Goal: Transaction & Acquisition: Purchase product/service

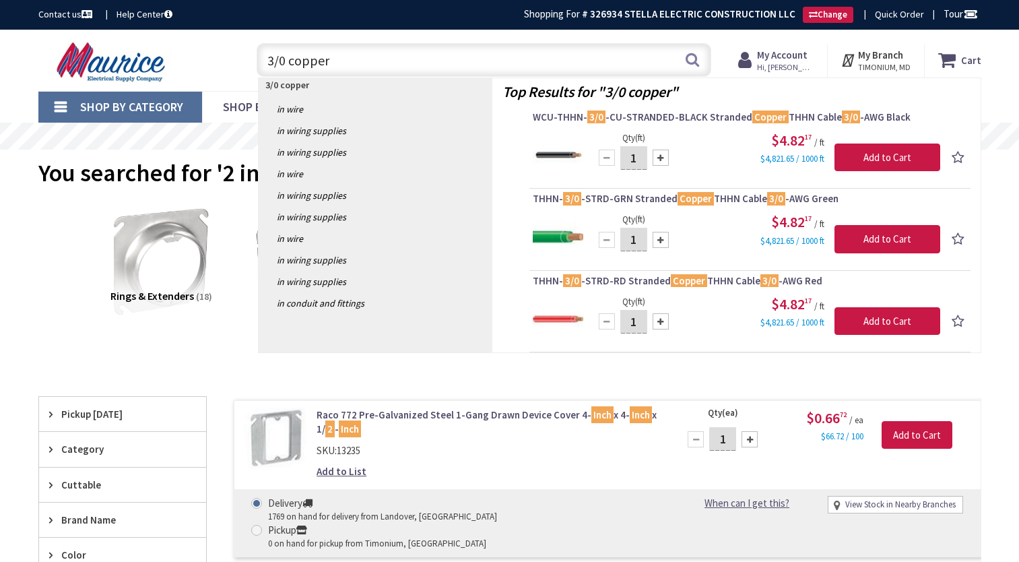
click at [355, 59] on input "3/0 copper" at bounding box center [484, 60] width 454 height 34
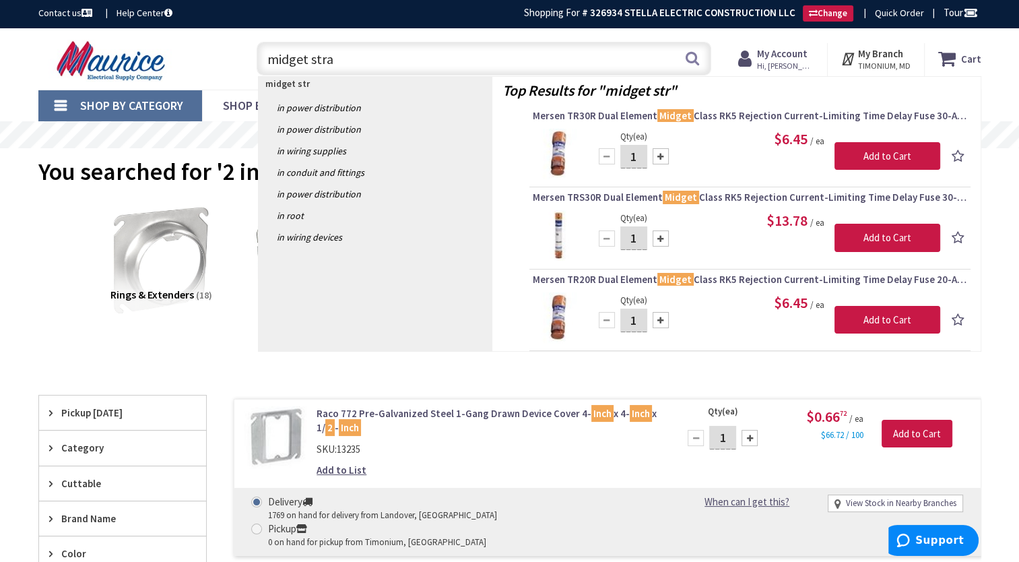
type input "midget strap"
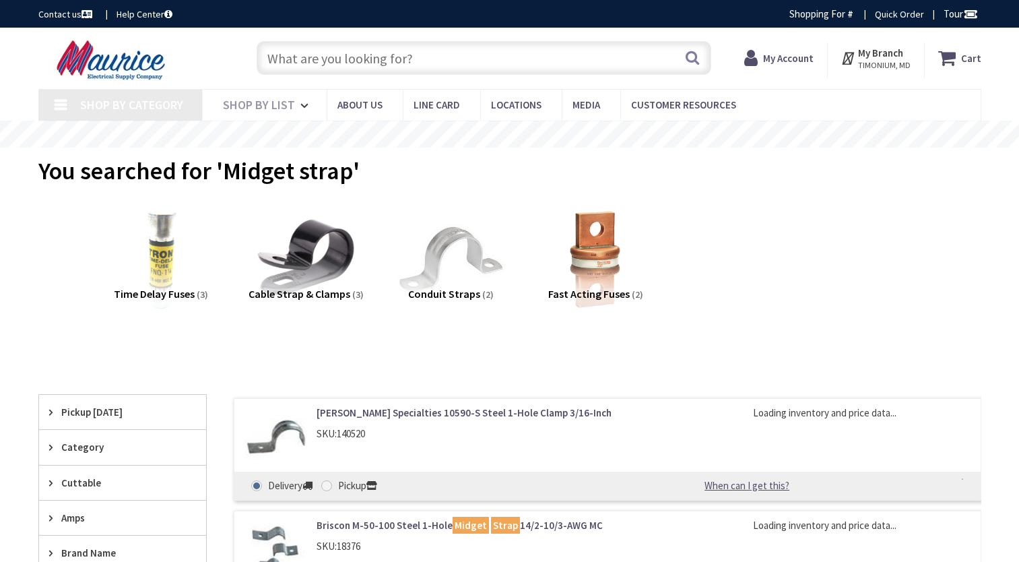
scroll to position [202, 0]
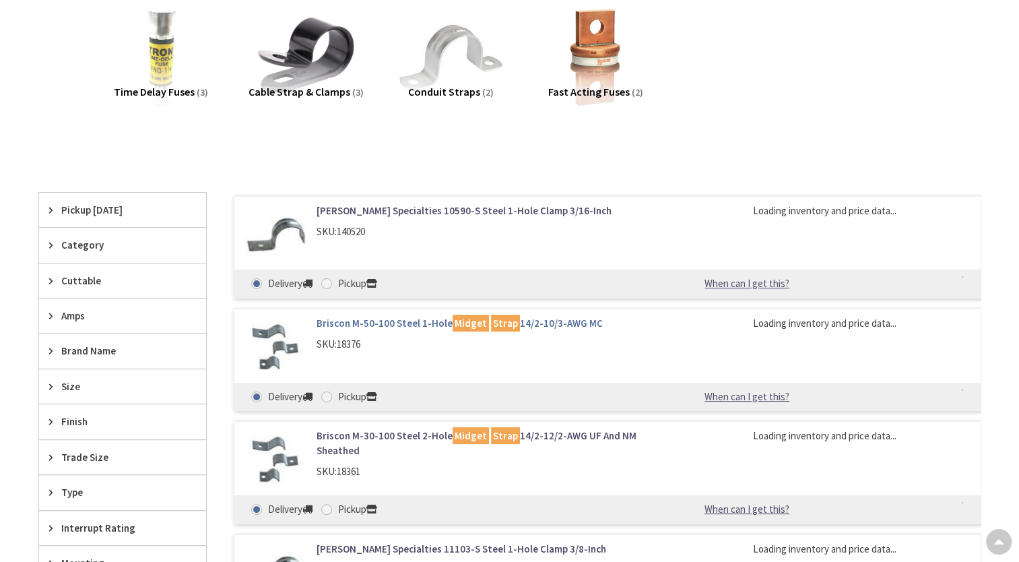
type input "[PERSON_NAME][GEOGRAPHIC_DATA], [GEOGRAPHIC_DATA]"
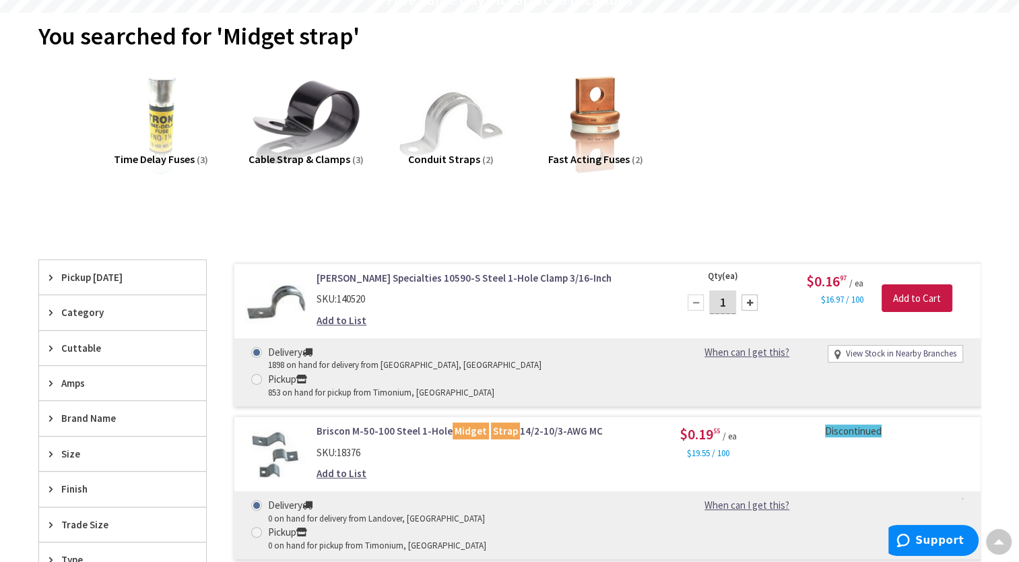
scroll to position [0, 0]
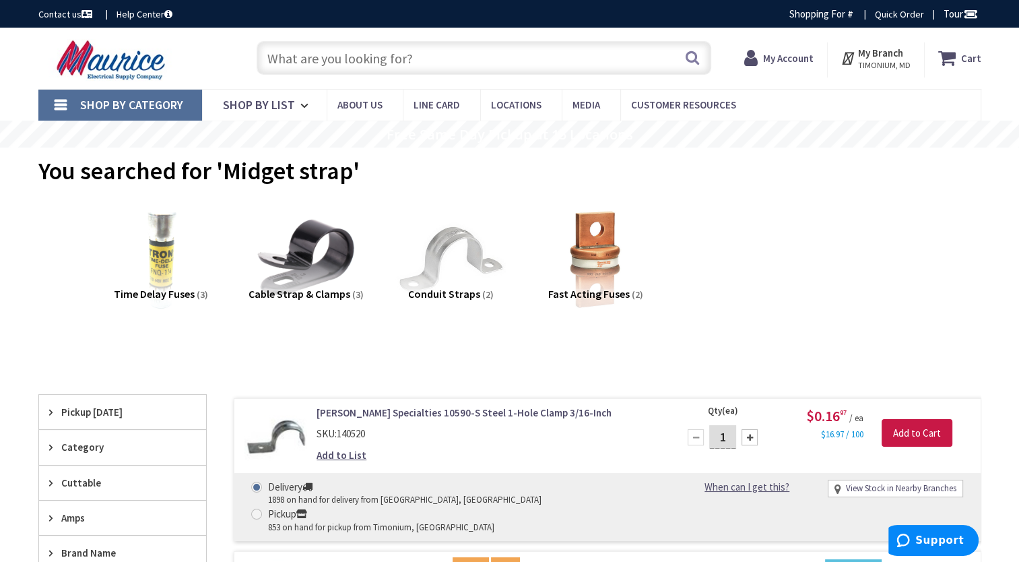
click at [416, 55] on input "text" at bounding box center [484, 58] width 454 height 34
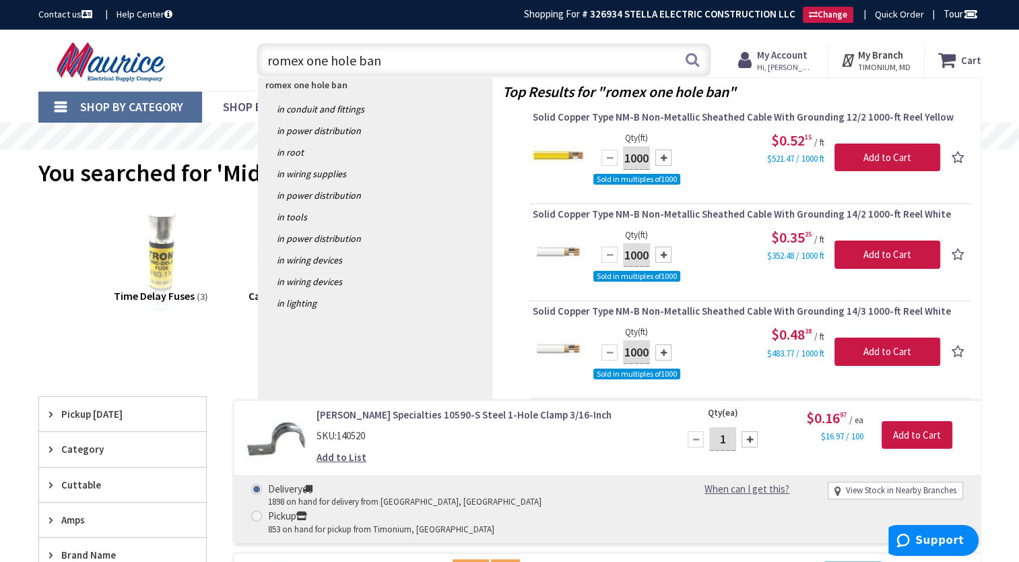
type input "romex one hole band"
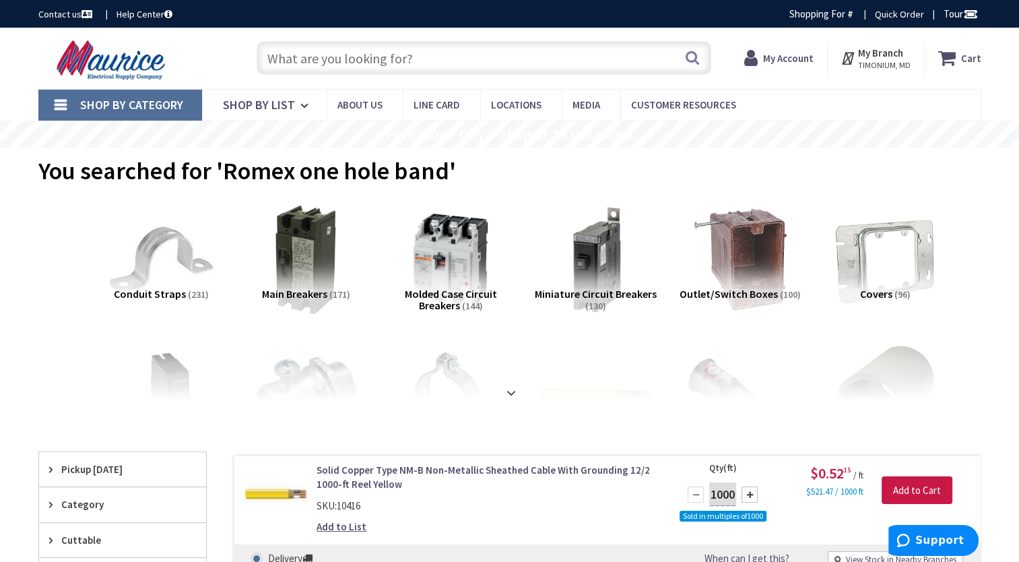
click at [393, 54] on input "text" at bounding box center [484, 58] width 454 height 34
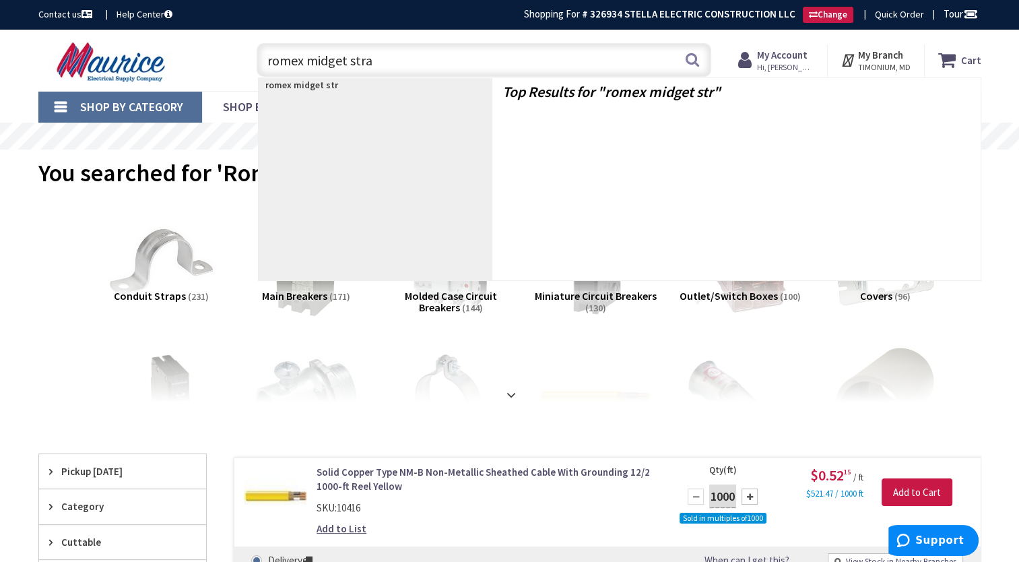
type input "romex midget strap"
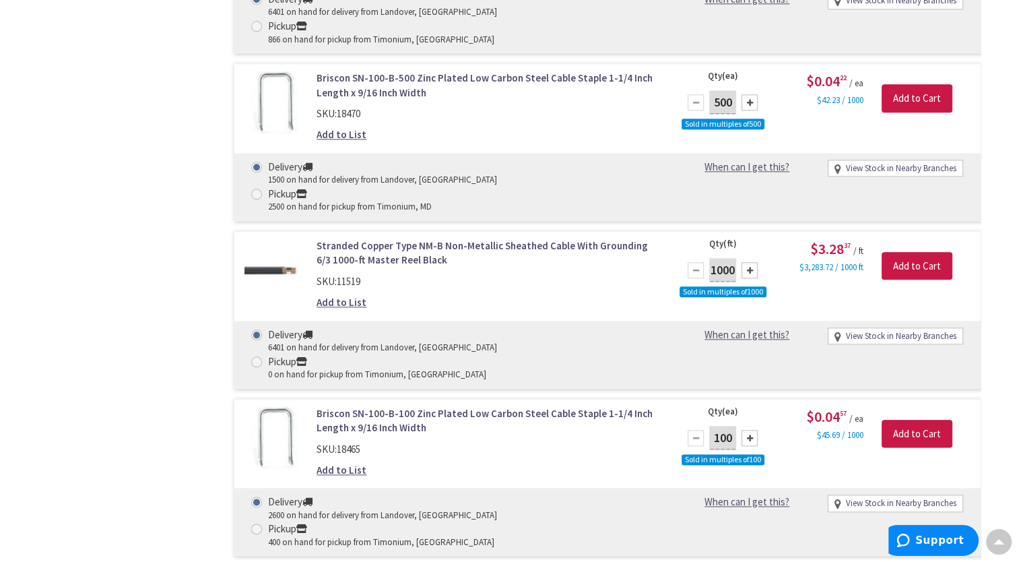
scroll to position [1752, 0]
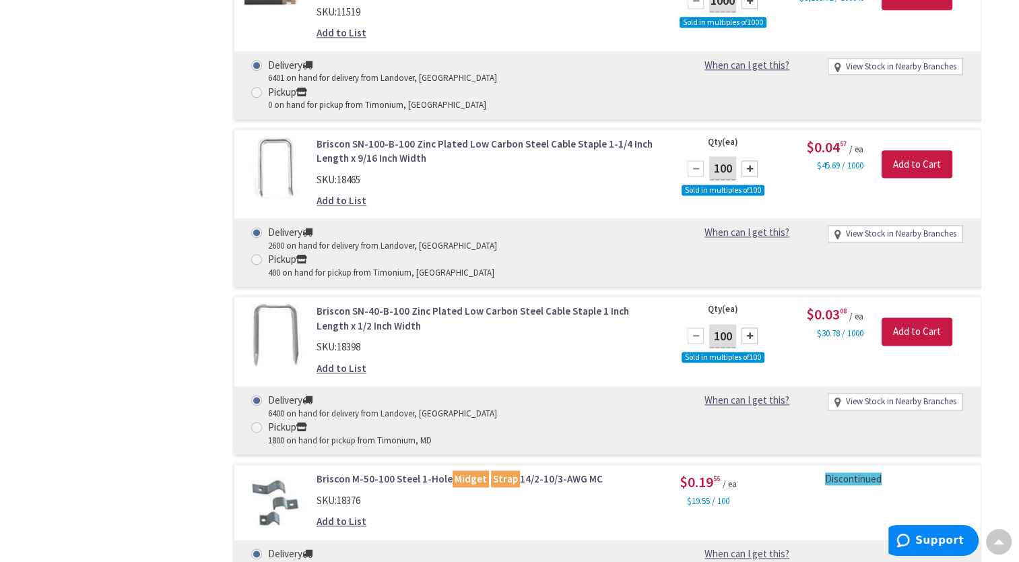
click at [426, 471] on link "Briscon M-50-100 Steel 1-Hole Midget Strap 14/2-10/3-AWG MC" at bounding box center [487, 478] width 343 height 14
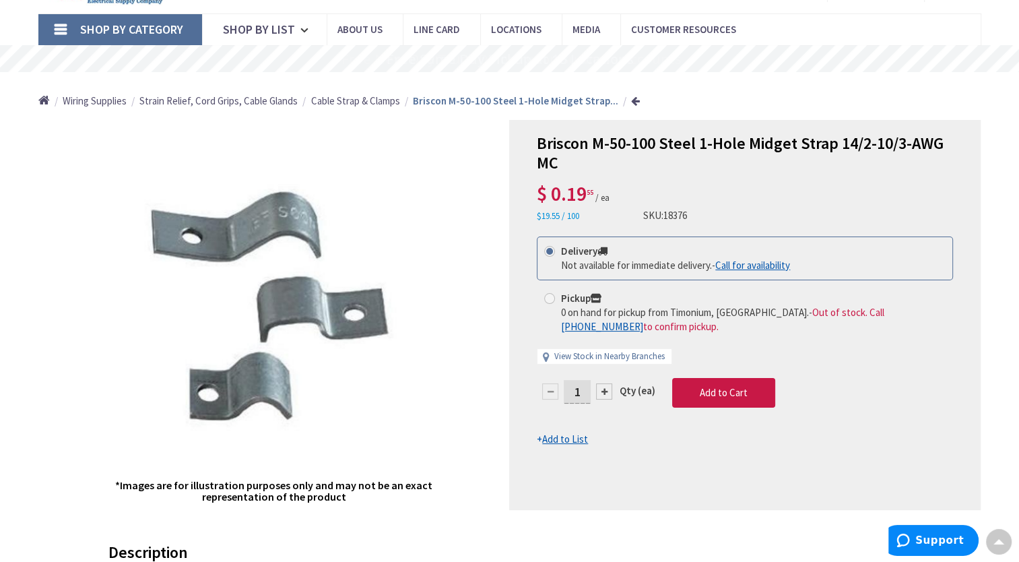
scroll to position [67, 0]
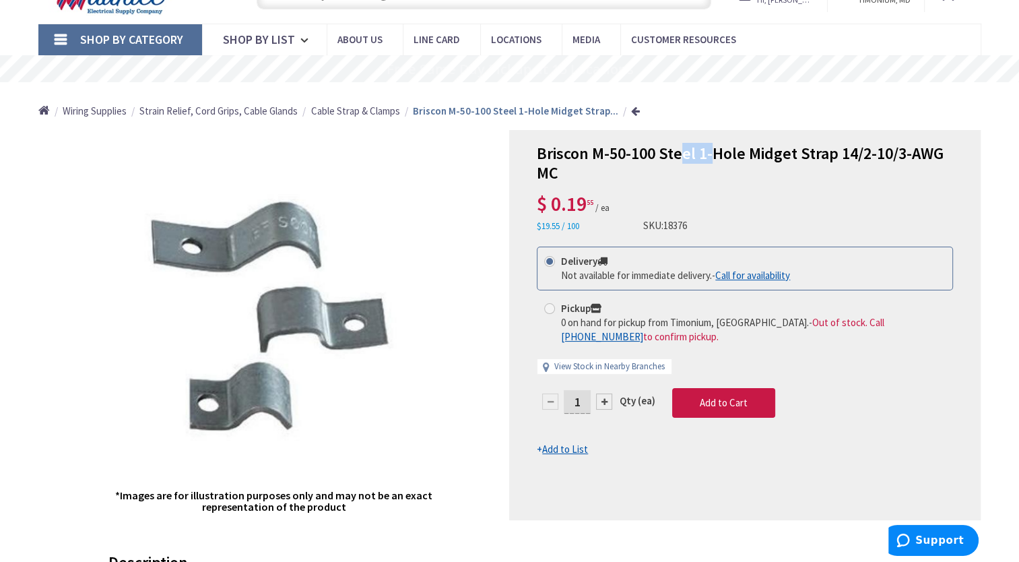
drag, startPoint x: 710, startPoint y: 151, endPoint x: 683, endPoint y: 147, distance: 26.7
click at [683, 147] on span "Briscon M-50-100 Steel 1-Hole Midget Strap 14/2-10/3-AWG MC" at bounding box center [740, 163] width 407 height 40
drag, startPoint x: 683, startPoint y: 147, endPoint x: 700, endPoint y: 176, distance: 33.5
click at [700, 176] on h1 "Briscon M-50-100 Steel 1-Hole Midget Strap 14/2-10/3-AWG MC" at bounding box center [745, 163] width 416 height 39
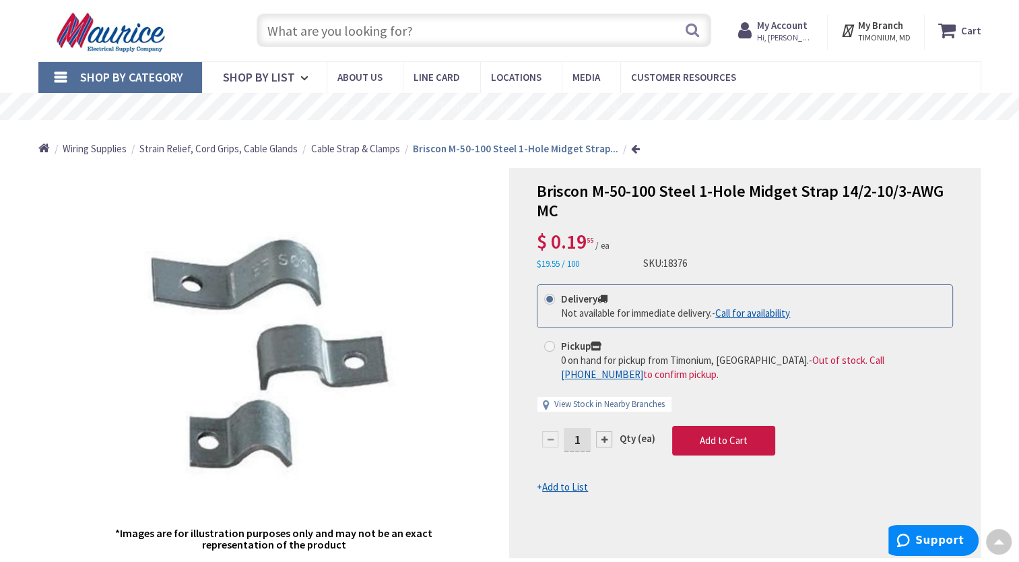
scroll to position [0, 0]
